Goal: Information Seeking & Learning: Check status

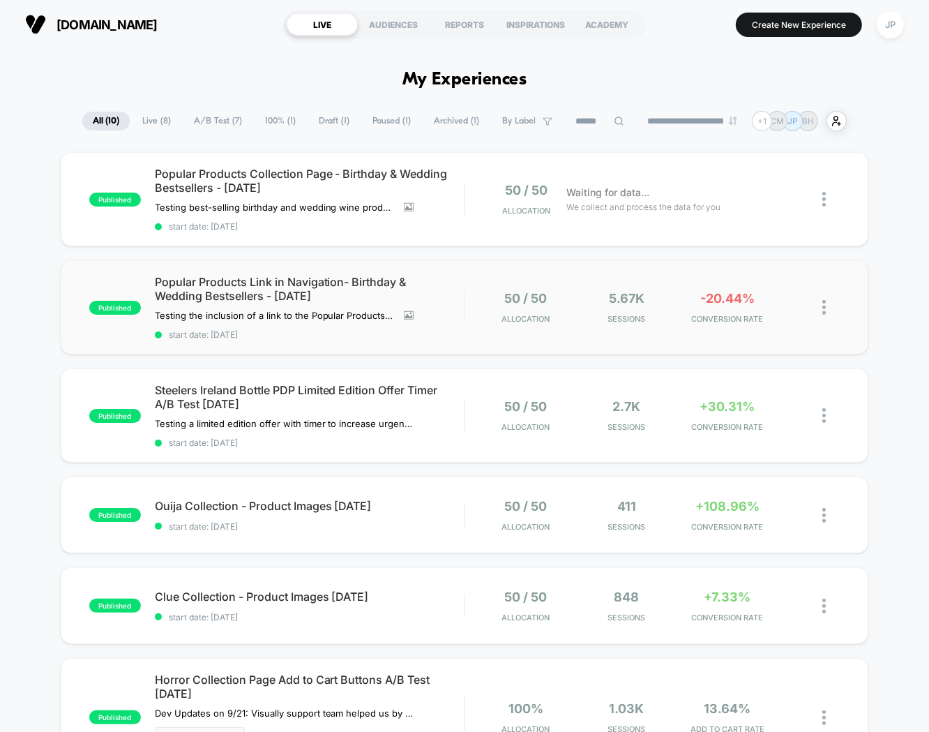
click at [472, 283] on div "published Popular Products Link in Navigation- Birthday & Wedding Bestsellers -…" at bounding box center [465, 307] width 808 height 94
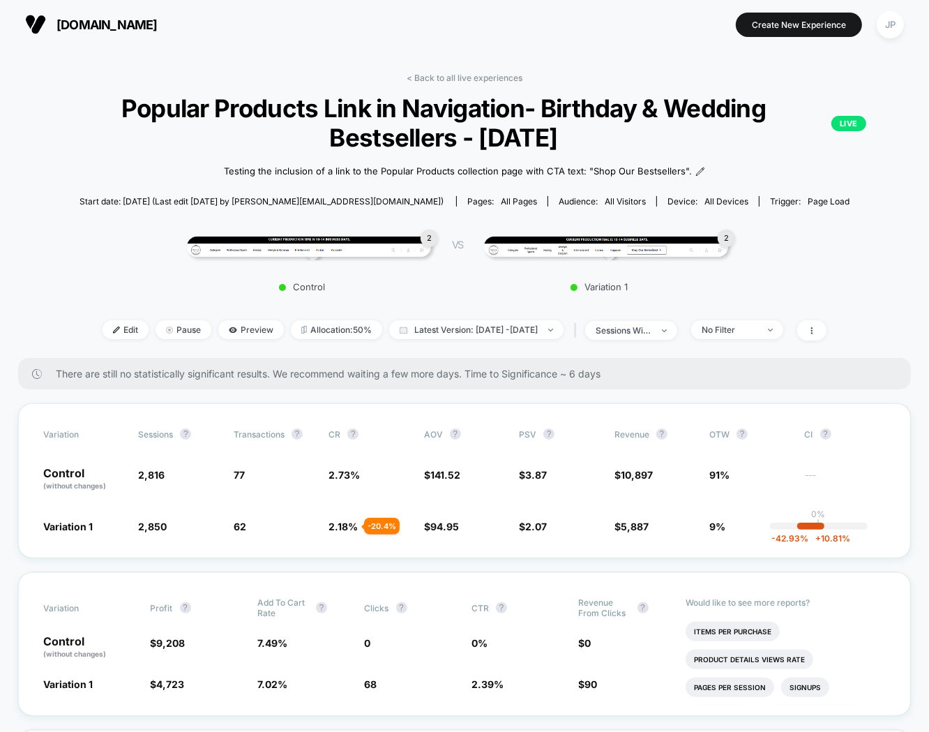
click at [78, 228] on div "2 Control VS 2 Variation 1" at bounding box center [457, 260] width 893 height 80
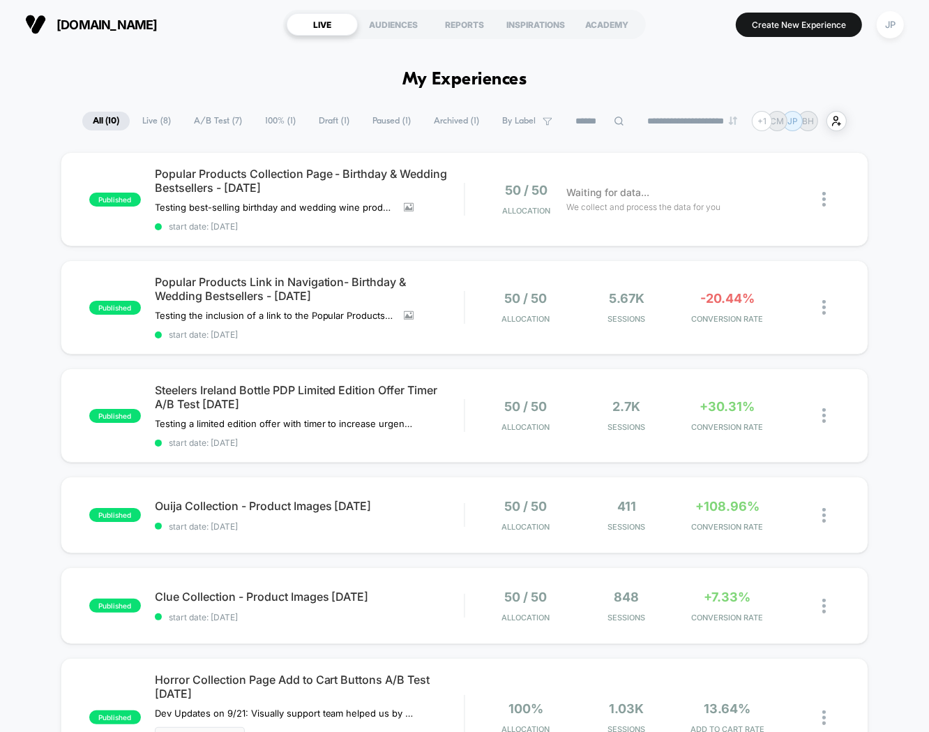
click at [486, 186] on div "50 / 50 Allocation" at bounding box center [519, 199] width 80 height 33
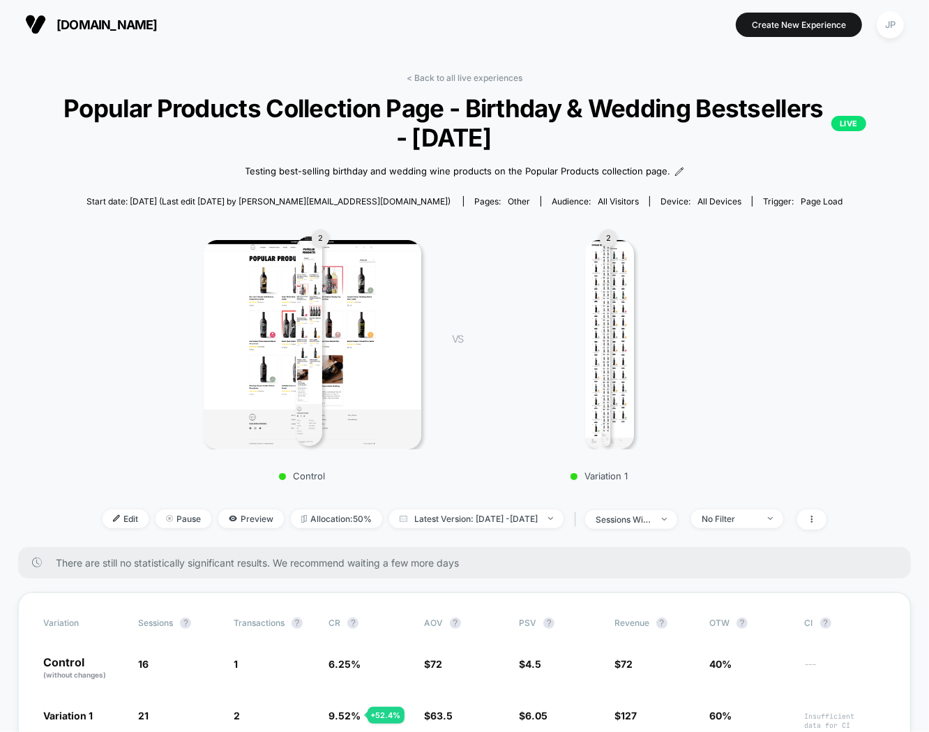
click at [880, 217] on div "< Back to all live experiences Popular Products Collection Page - Birthday & We…" at bounding box center [464, 310] width 893 height 474
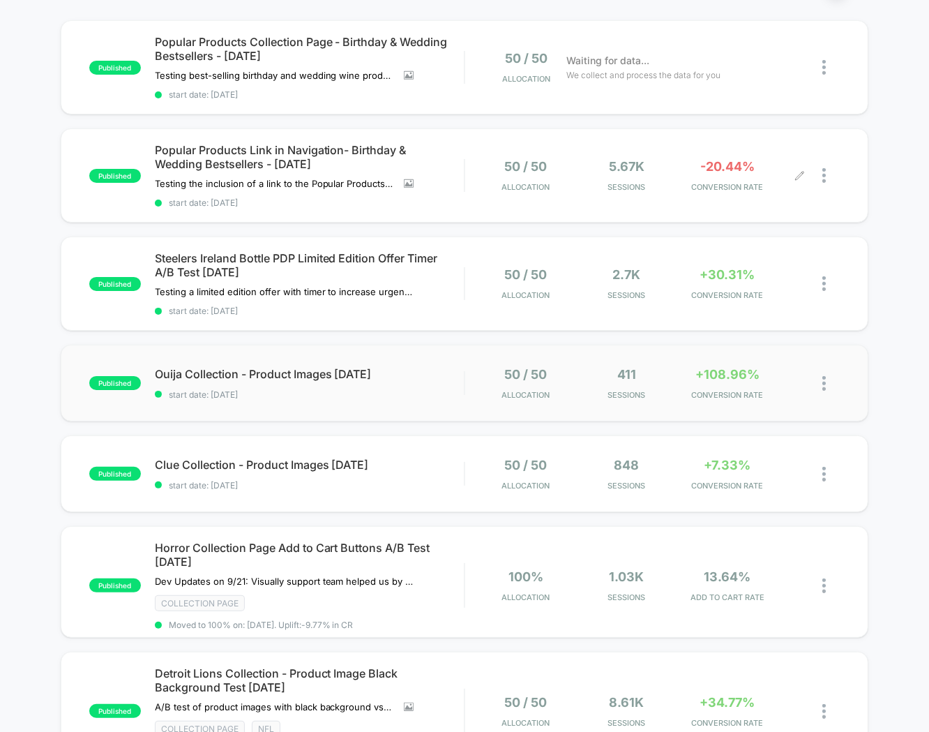
scroll to position [232, 0]
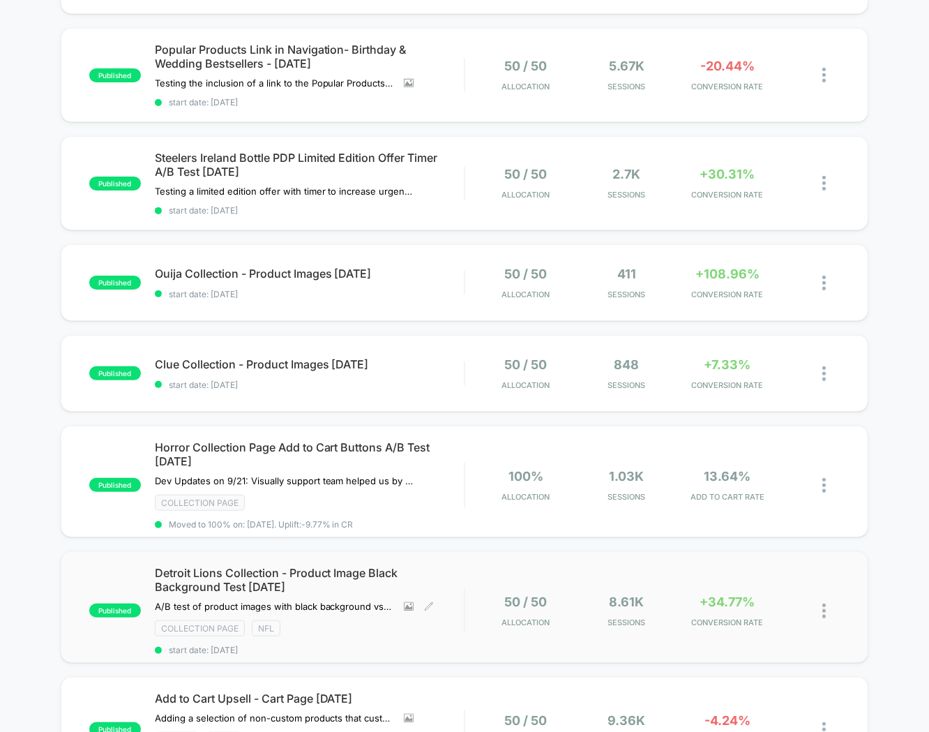
click at [442, 591] on div "Detroit Lions Collection - Product Image Black Background Test [DATE] A/B test …" at bounding box center [310, 610] width 310 height 89
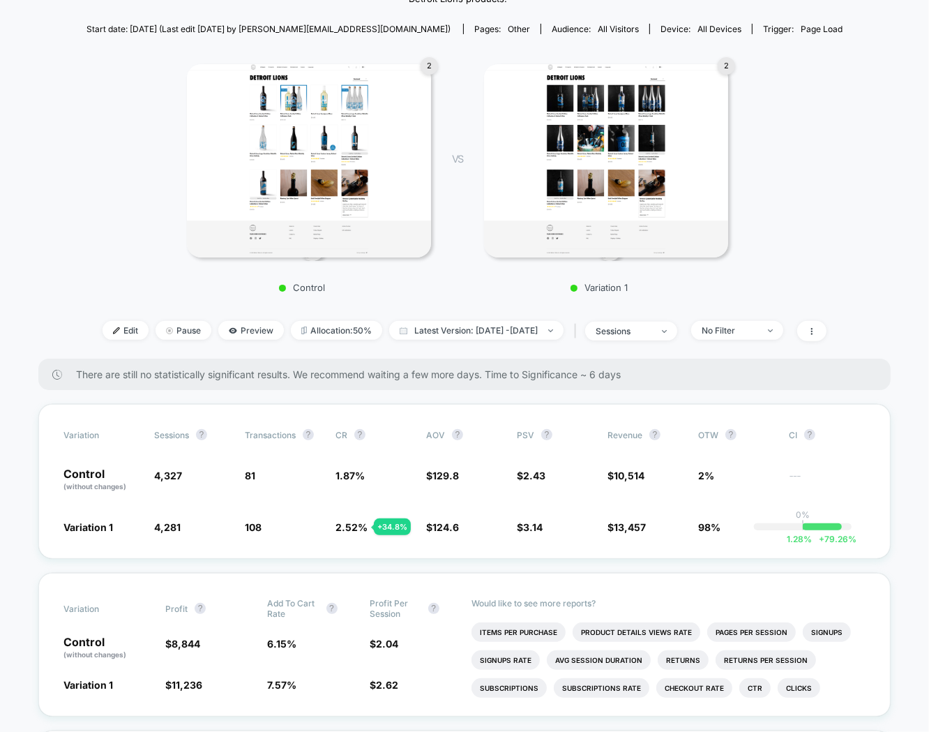
scroll to position [232, 0]
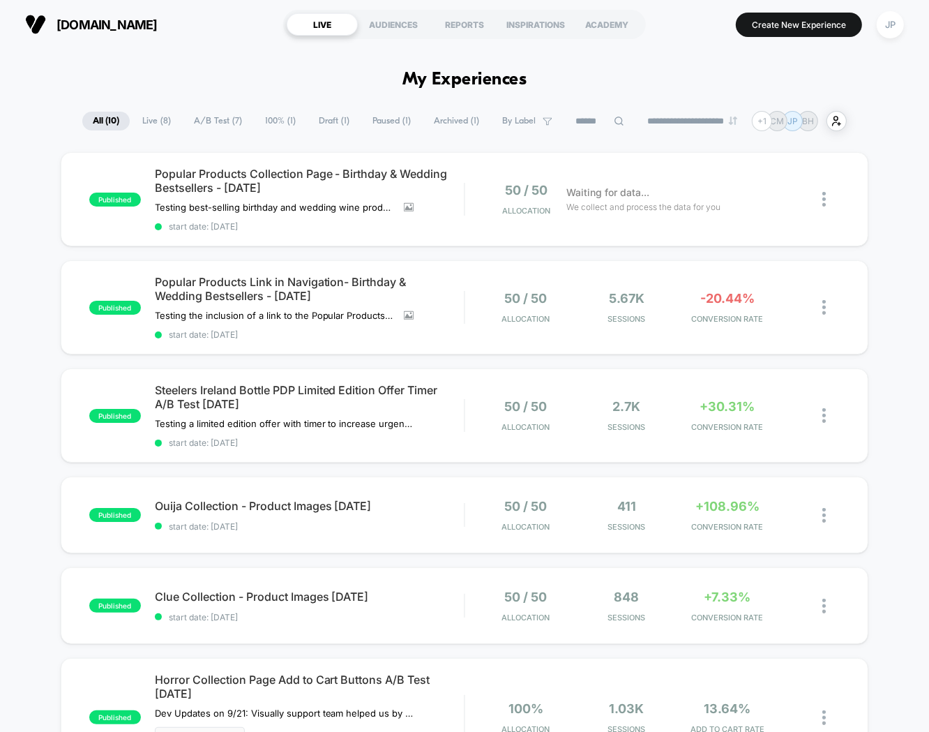
drag, startPoint x: 677, startPoint y: 70, endPoint x: 686, endPoint y: 75, distance: 11.2
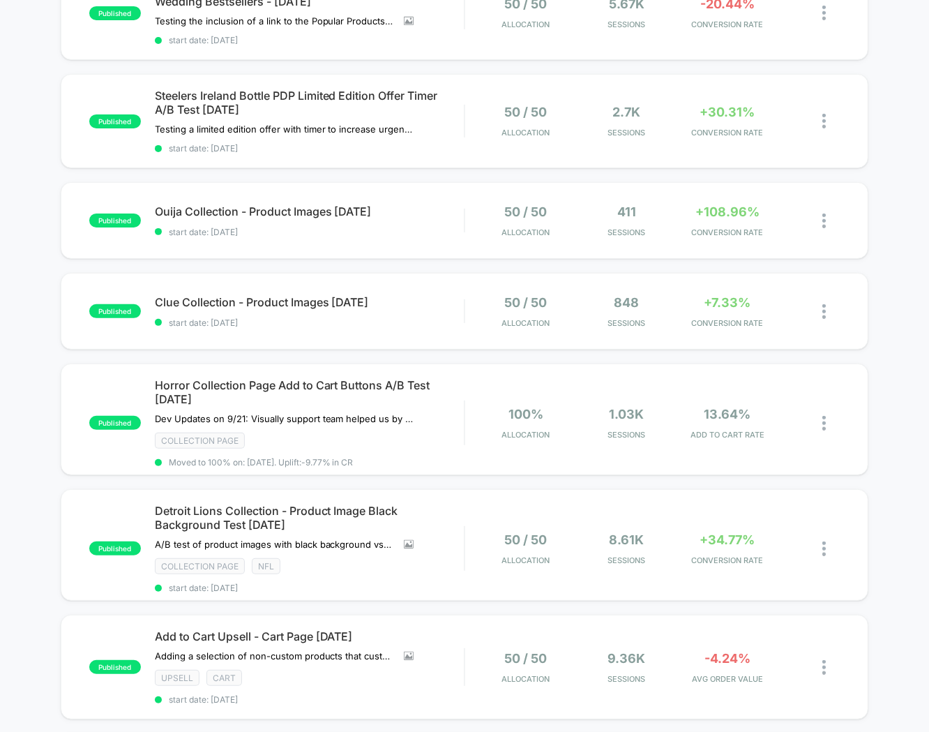
scroll to position [310, 0]
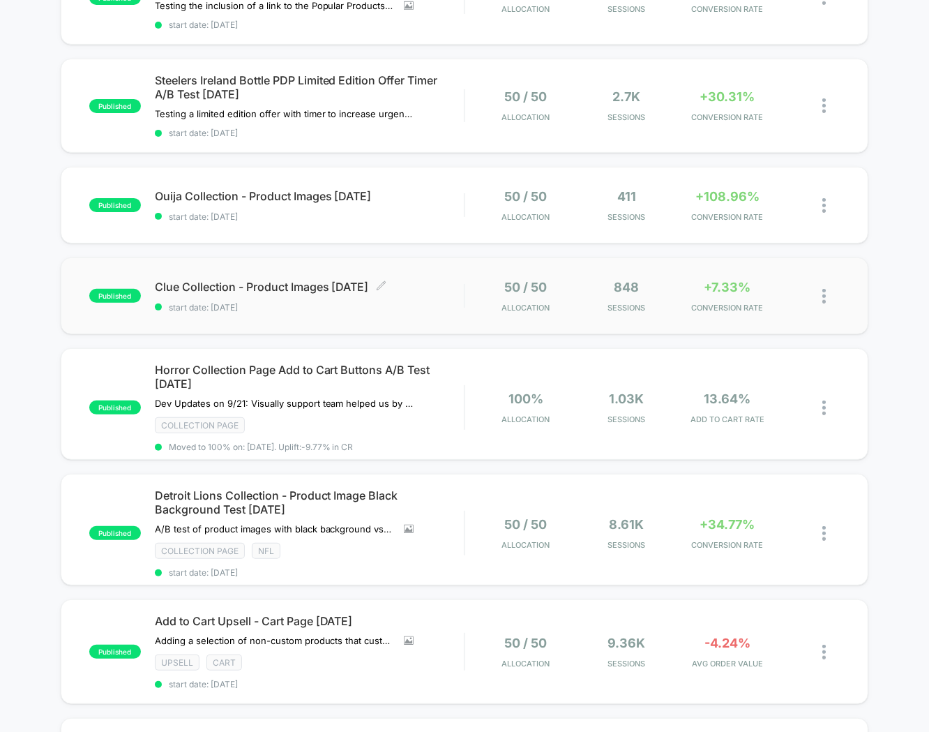
click at [402, 302] on span "start date: [DATE]" at bounding box center [310, 307] width 310 height 10
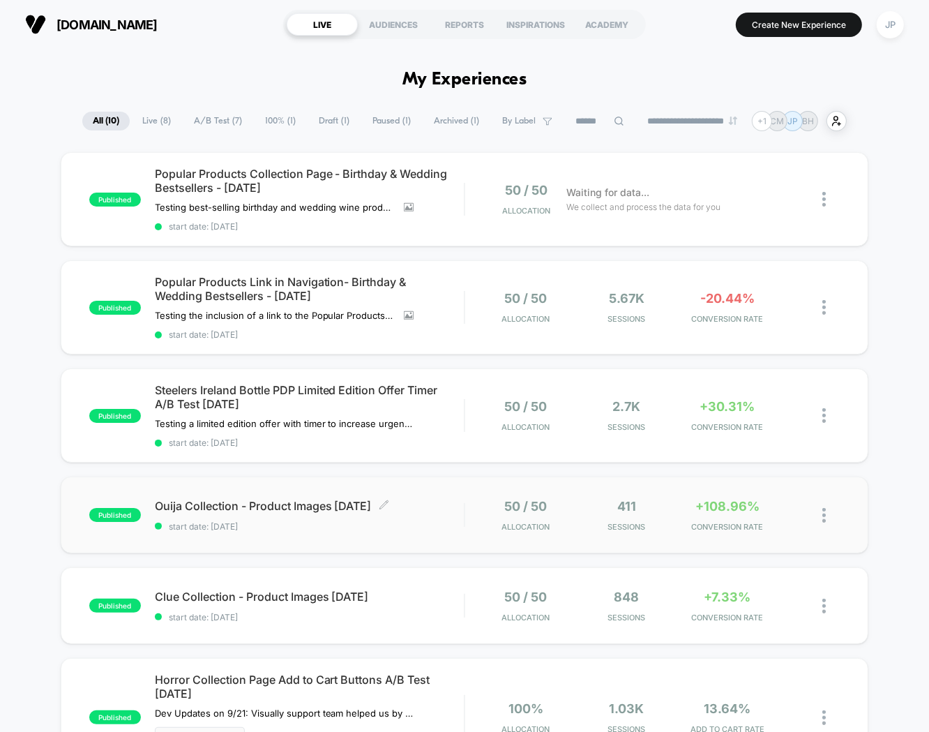
click at [453, 500] on span "Ouija Collection - Product Images [DATE] Click to edit experience details" at bounding box center [310, 506] width 310 height 14
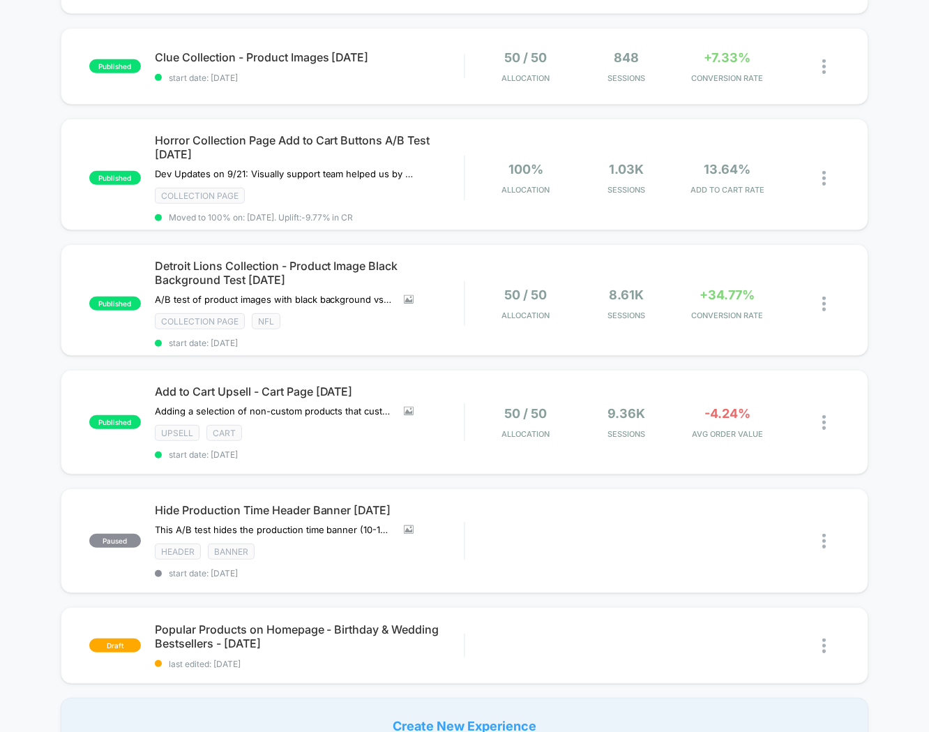
scroll to position [542, 0]
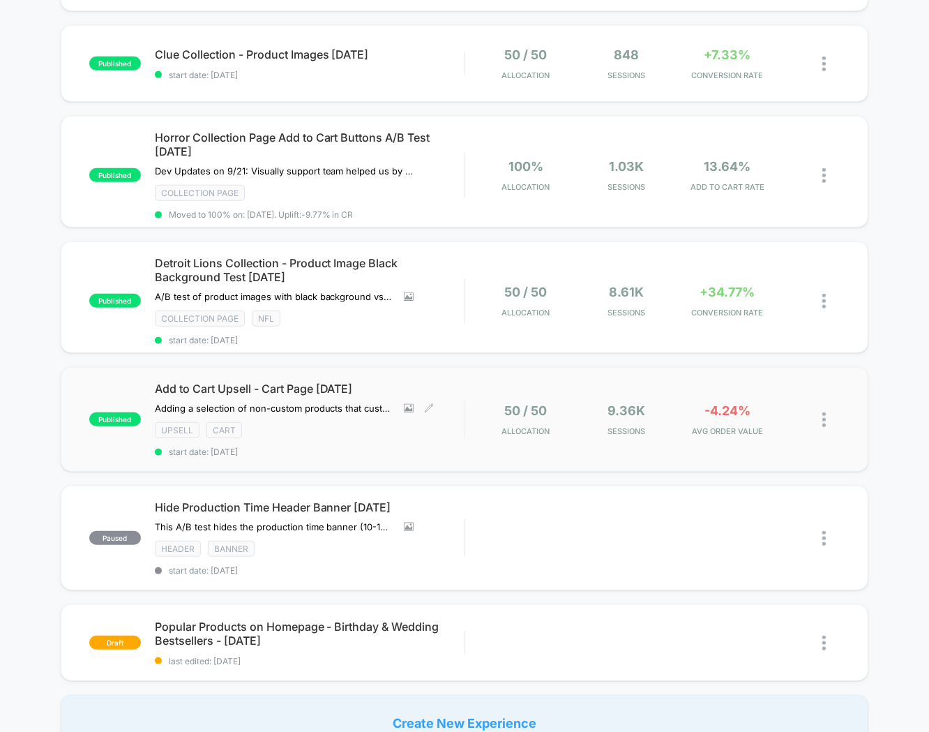
click at [440, 437] on div "Add to Cart Upsell - Cart Page [DATE] Adding a selection of non-custom products…" at bounding box center [310, 419] width 310 height 75
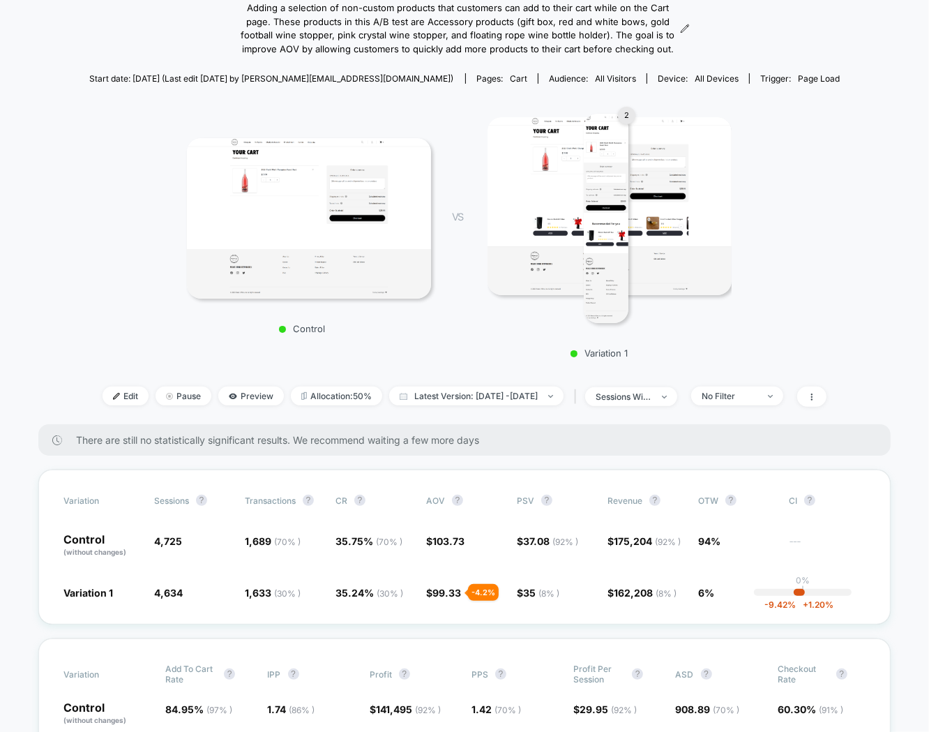
scroll to position [310, 0]
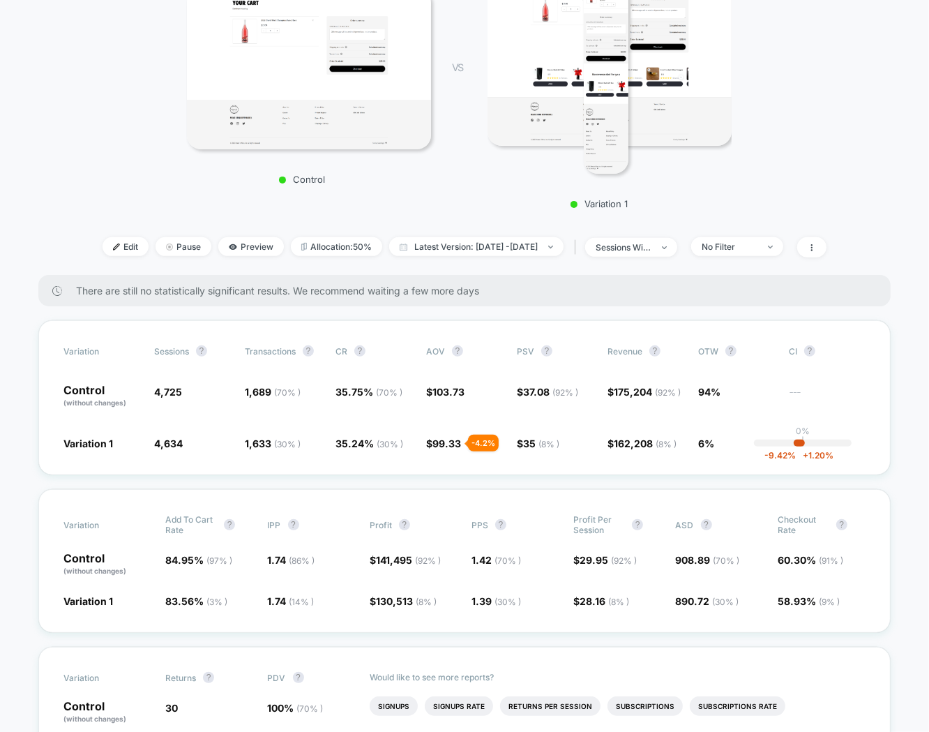
click at [874, 278] on div "There are still no statistically significant results. We recommend waiting a fe…" at bounding box center [464, 290] width 852 height 31
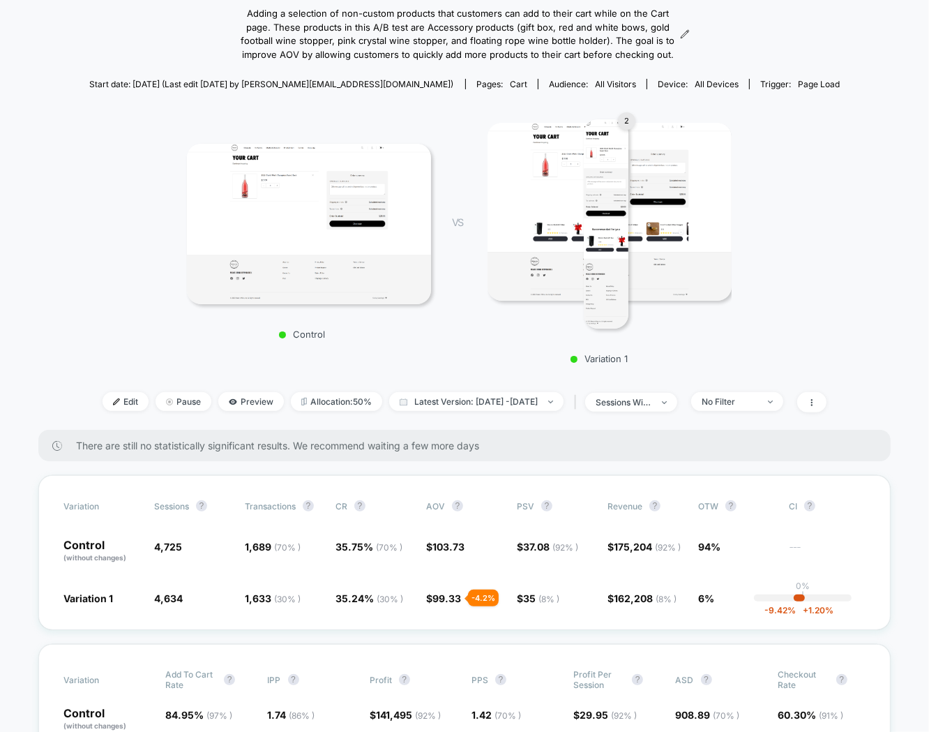
scroll to position [0, 0]
